Goal: Find specific page/section

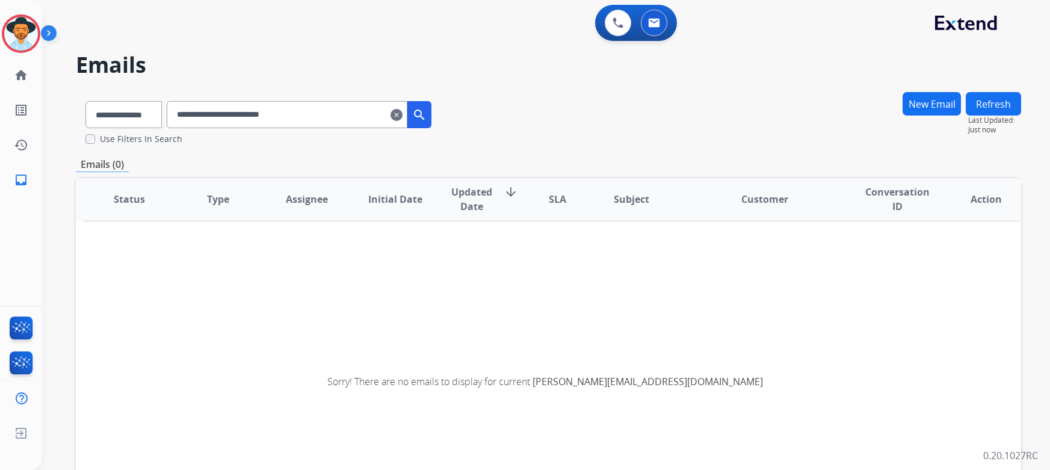
select select "**********"
click at [1005, 110] on button "Refresh" at bounding box center [993, 103] width 55 height 23
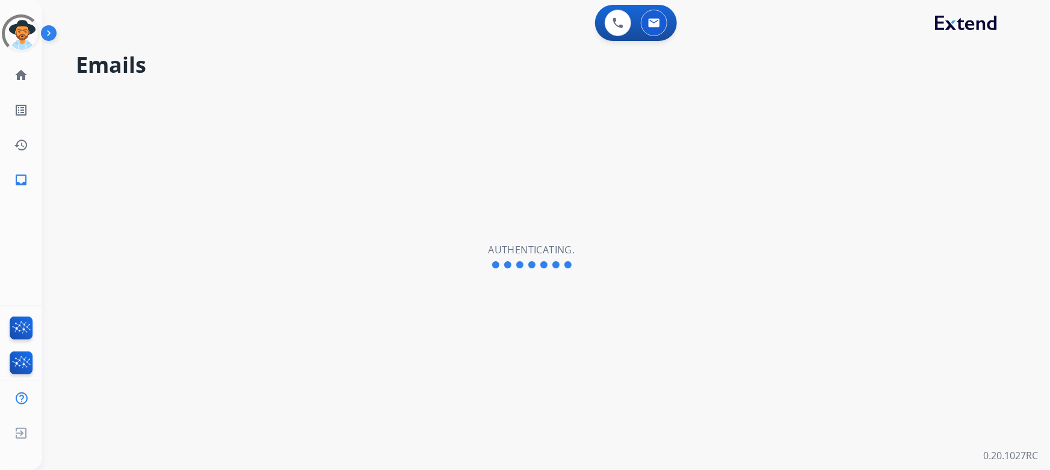
select select "**********"
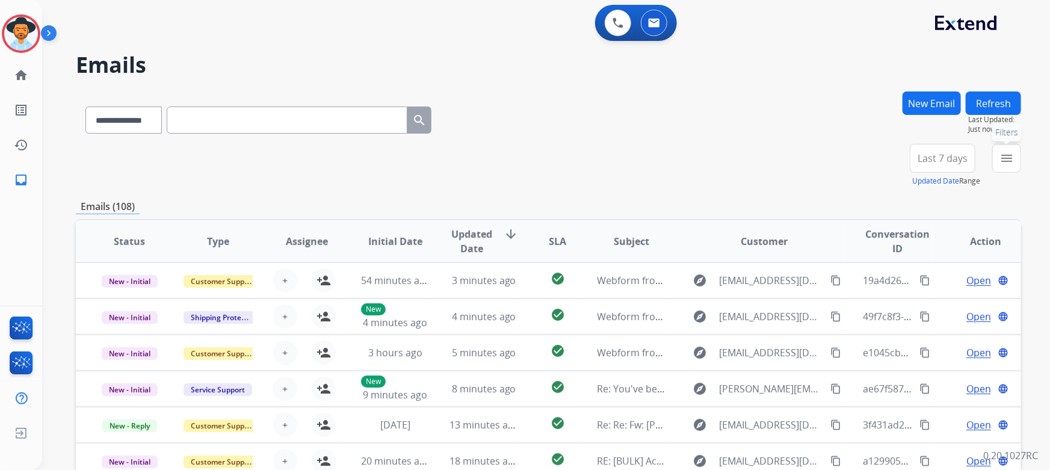
click at [1001, 160] on mat-icon "menu" at bounding box center [1007, 158] width 14 height 14
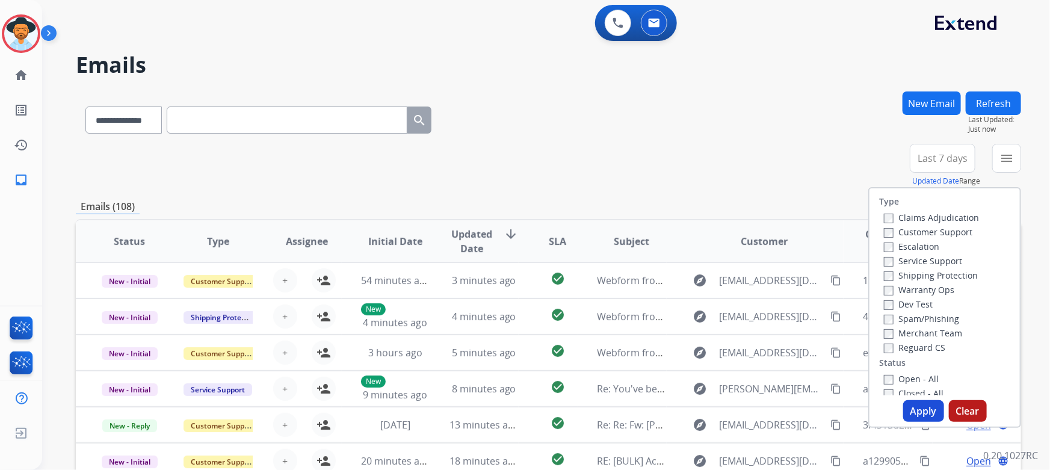
click at [939, 229] on label "Customer Support" at bounding box center [928, 231] width 88 height 11
click at [939, 275] on label "Shipping Protection" at bounding box center [931, 275] width 94 height 11
click at [908, 356] on div "Type Claims Adjudication Customer Support Escalation Service Support Shipping P…" at bounding box center [945, 291] width 150 height 207
click at [907, 351] on label "Reguard CS" at bounding box center [914, 347] width 61 height 11
click at [884, 373] on label "Open - All" at bounding box center [911, 378] width 55 height 11
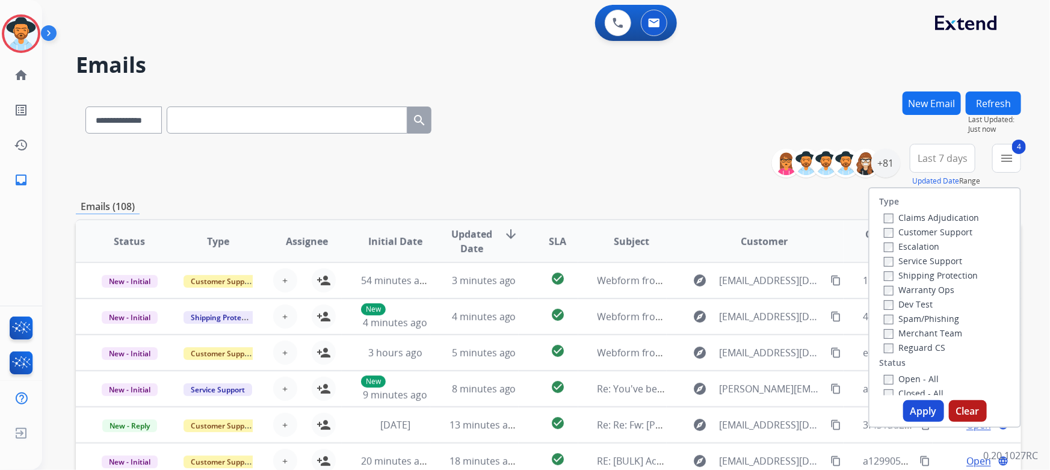
click at [910, 409] on button "Apply" at bounding box center [923, 411] width 41 height 22
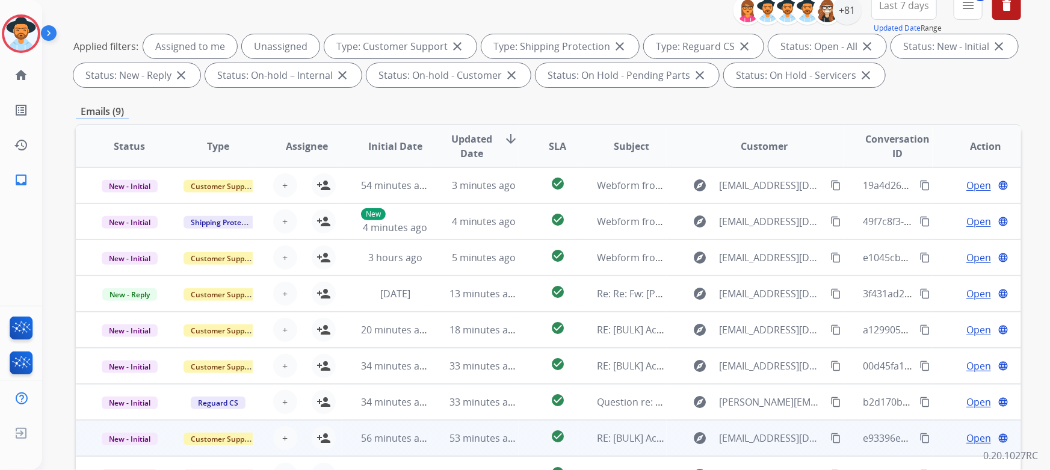
scroll to position [272, 0]
